Goal: Check status: Check status

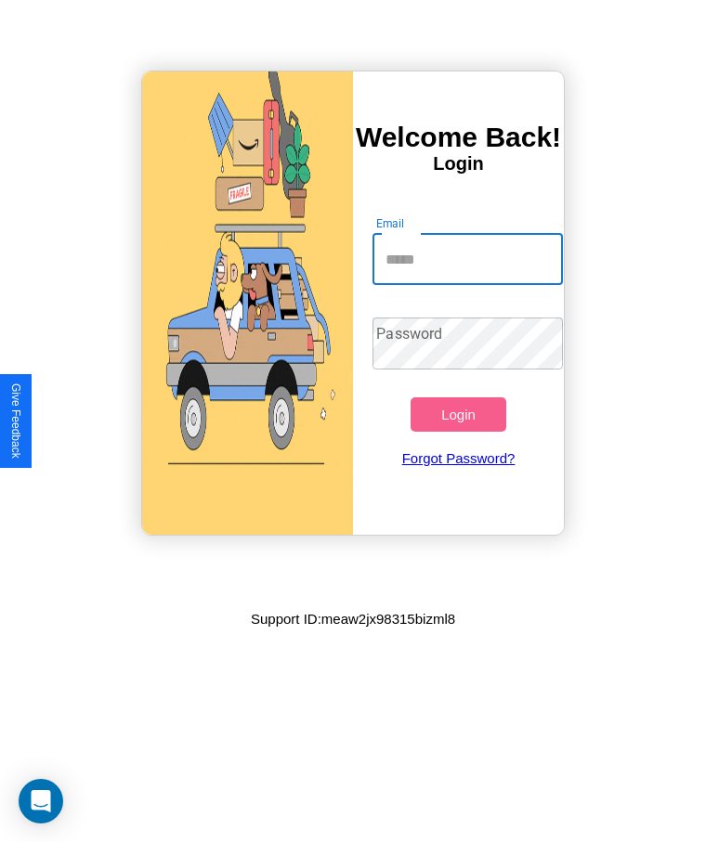
click at [467, 259] on input "Email" at bounding box center [466, 259] width 189 height 52
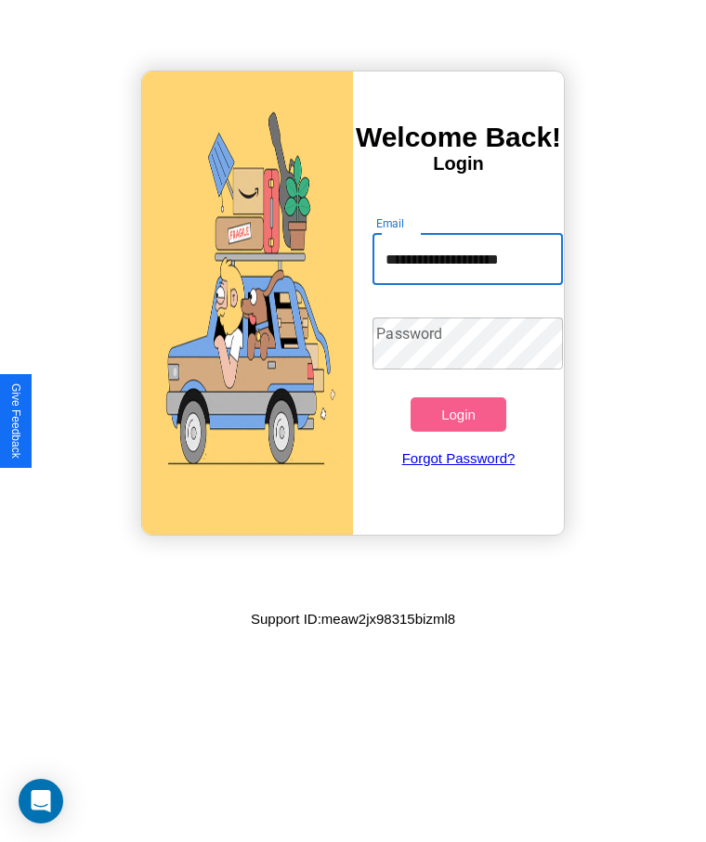
scroll to position [0, 1]
type input "**********"
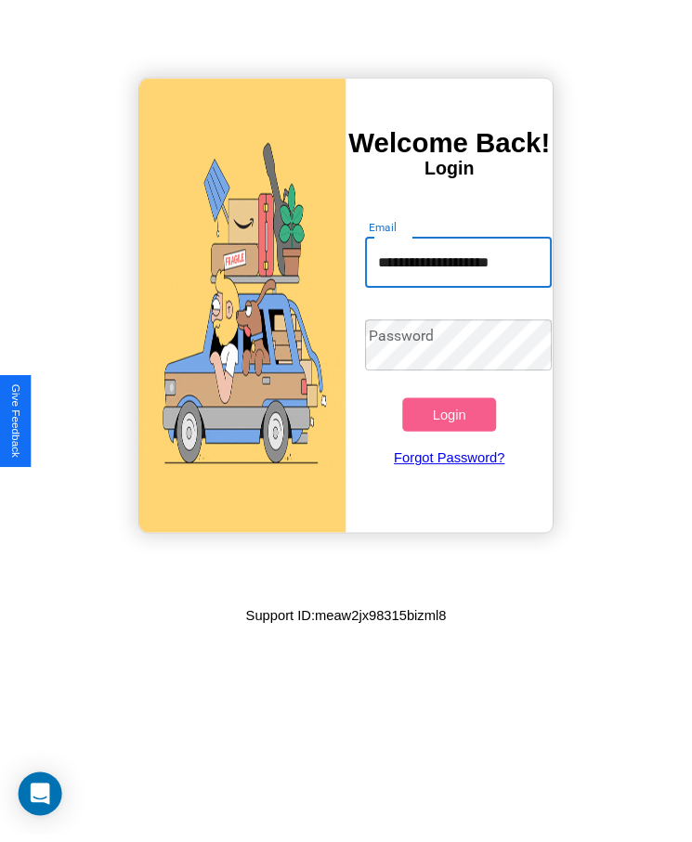
scroll to position [0, 0]
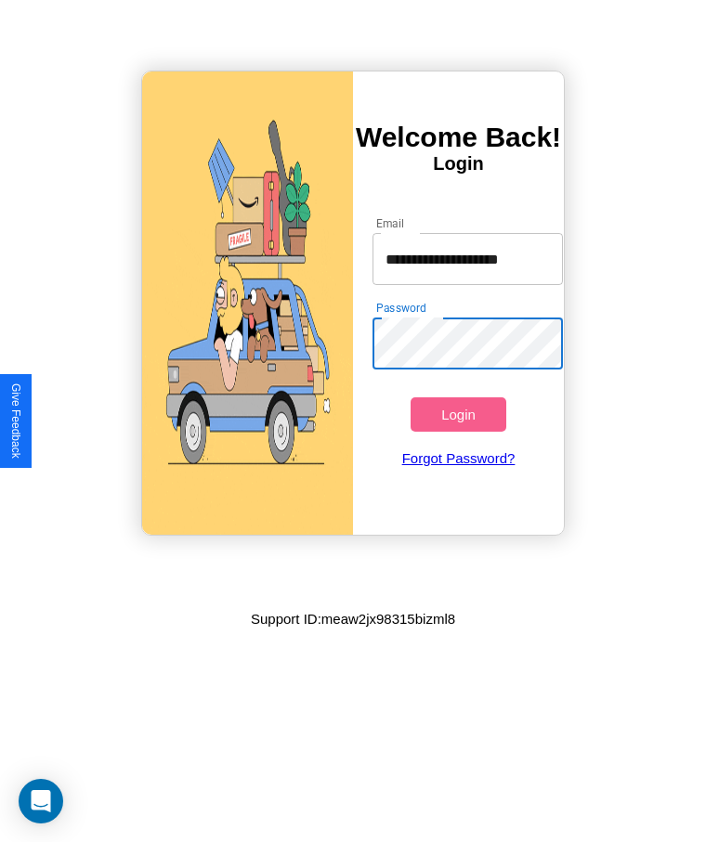
click at [458, 414] on button "Login" at bounding box center [457, 414] width 95 height 34
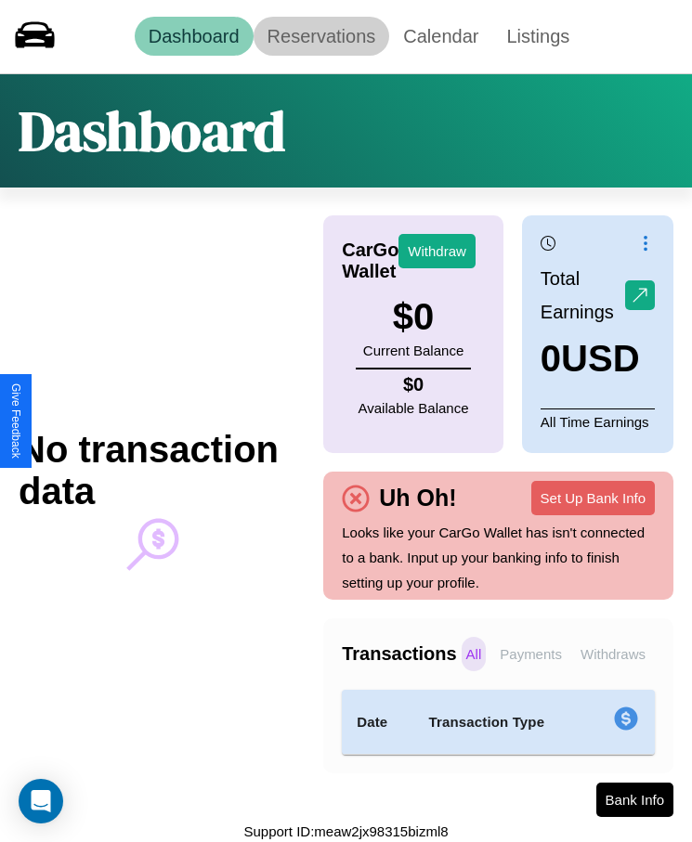
click at [320, 36] on link "Reservations" at bounding box center [321, 36] width 136 height 39
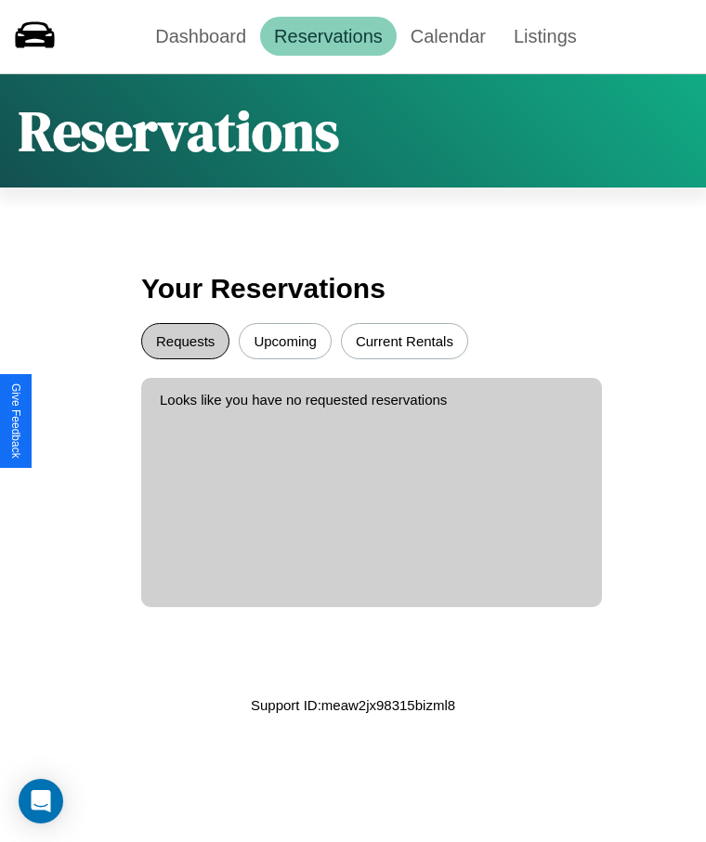
click at [185, 341] on button "Requests" at bounding box center [185, 341] width 88 height 36
click at [285, 341] on button "Upcoming" at bounding box center [285, 341] width 93 height 36
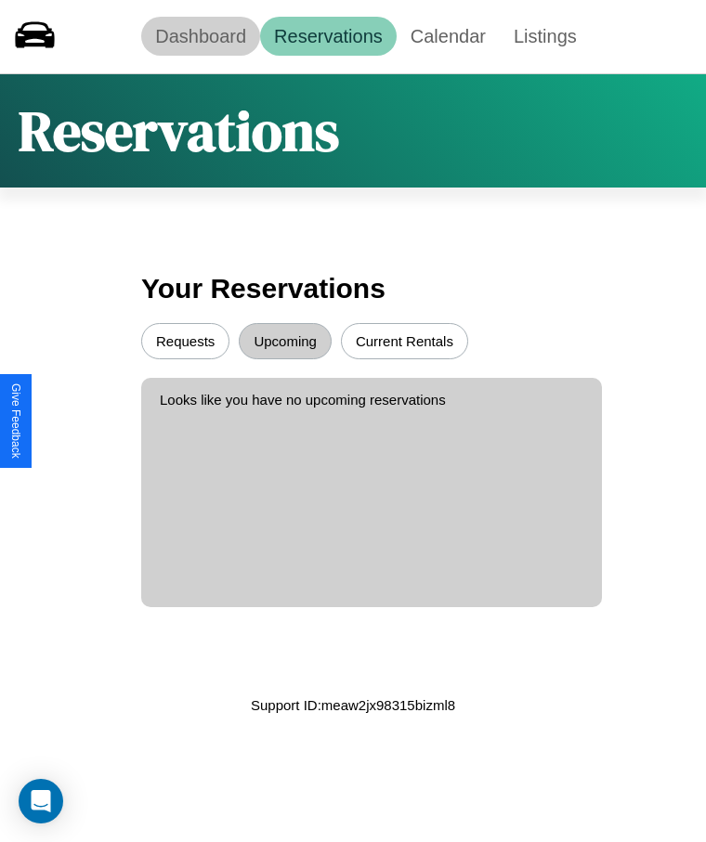
click at [201, 36] on link "Dashboard" at bounding box center [200, 36] width 119 height 39
